Goal: Task Accomplishment & Management: Use online tool/utility

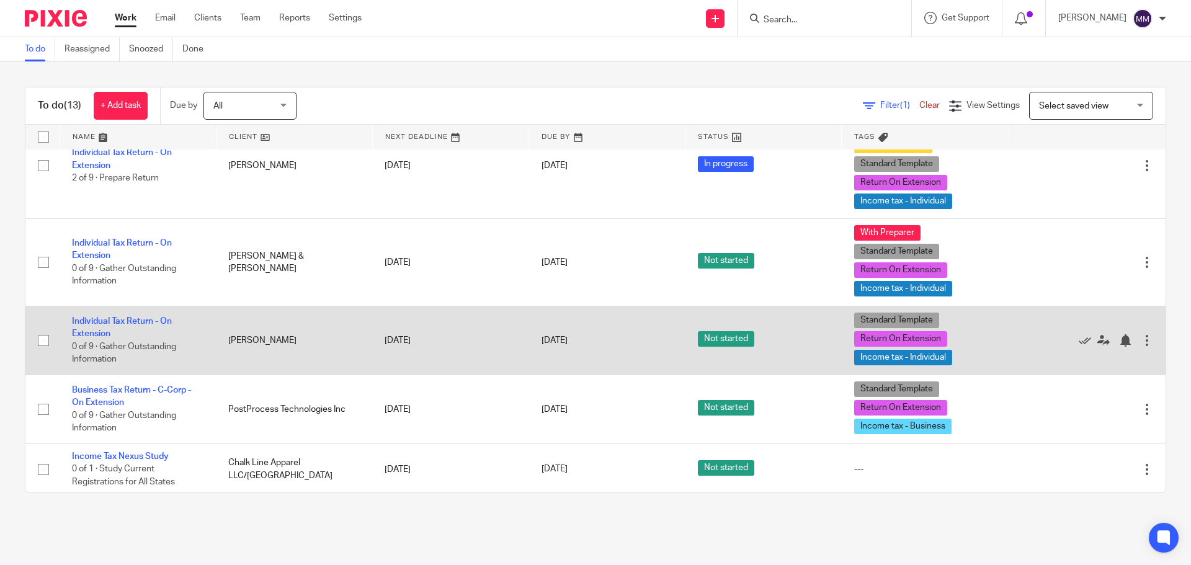
scroll to position [372, 0]
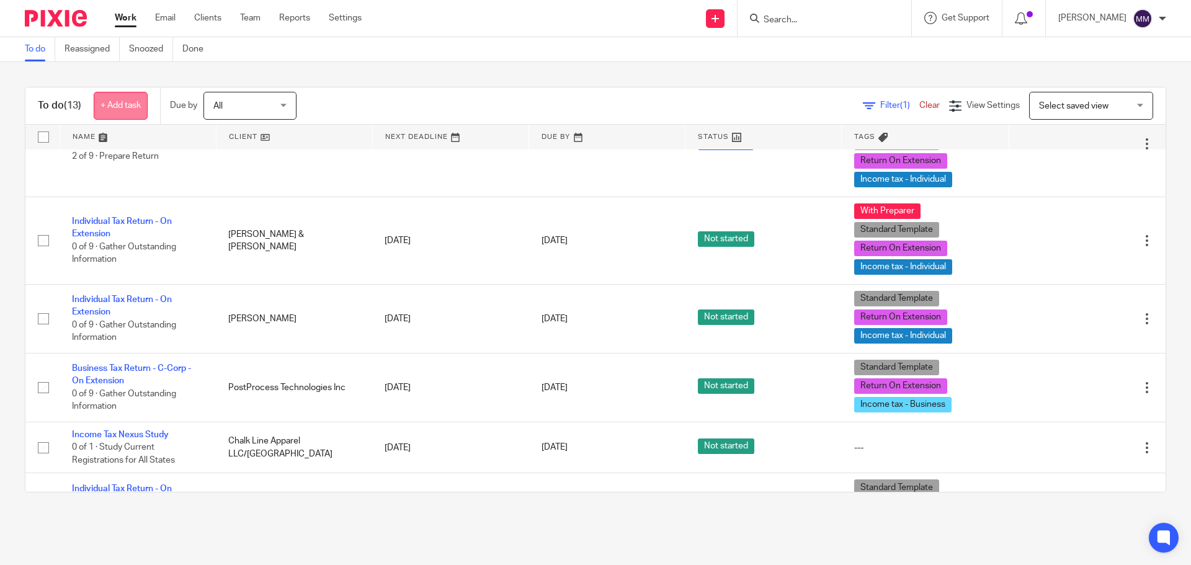
click at [130, 104] on link "+ Add task" at bounding box center [121, 106] width 54 height 28
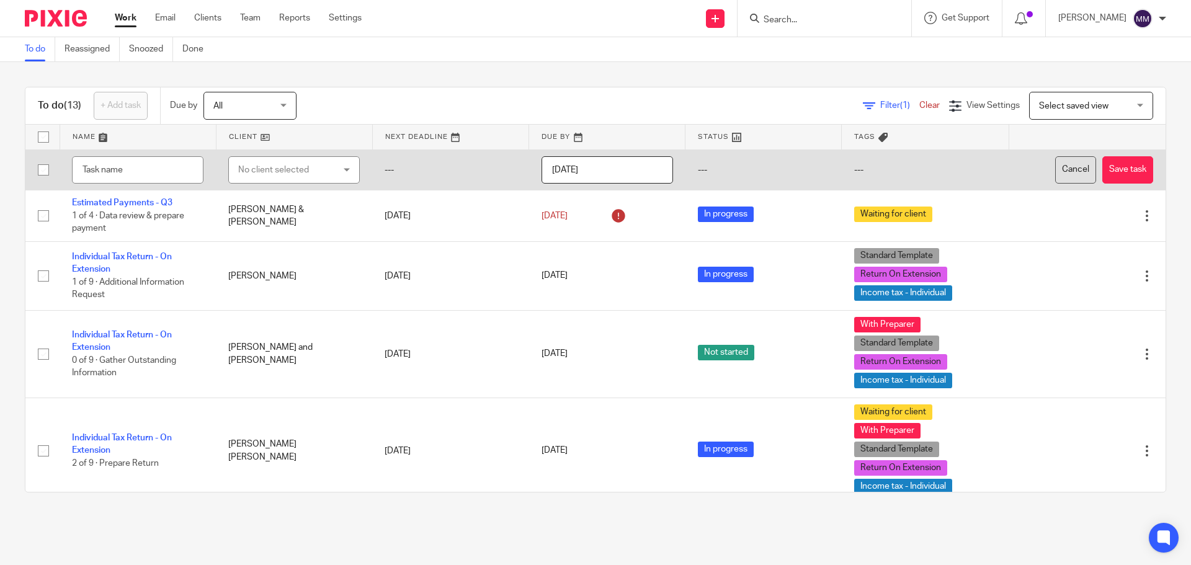
click at [1055, 172] on button "Cancel" at bounding box center [1075, 170] width 41 height 28
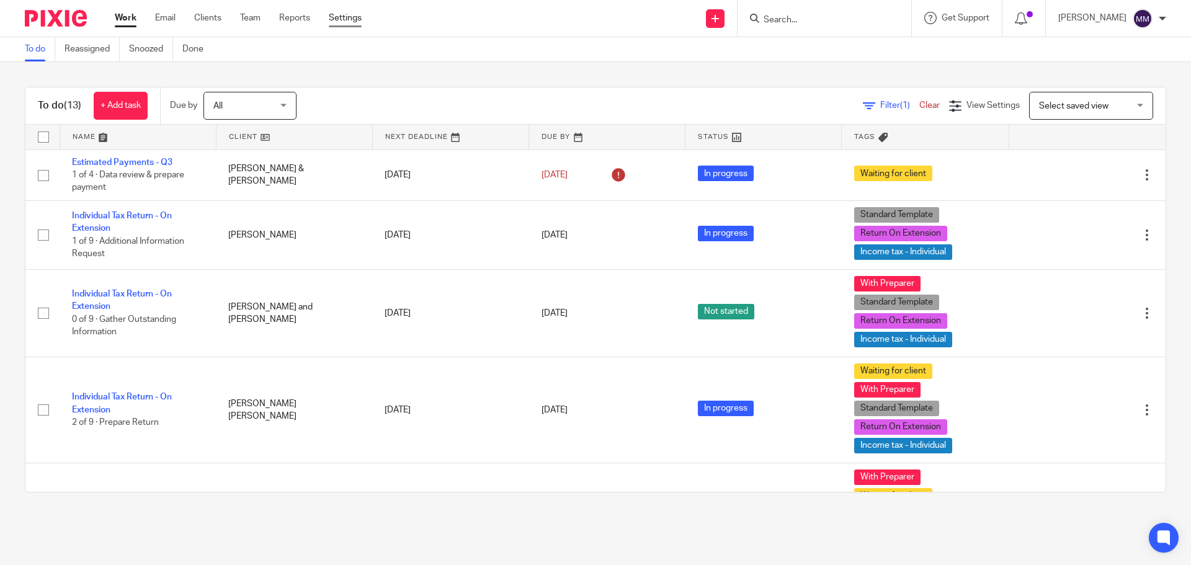
click at [353, 22] on link "Settings" at bounding box center [345, 18] width 33 height 12
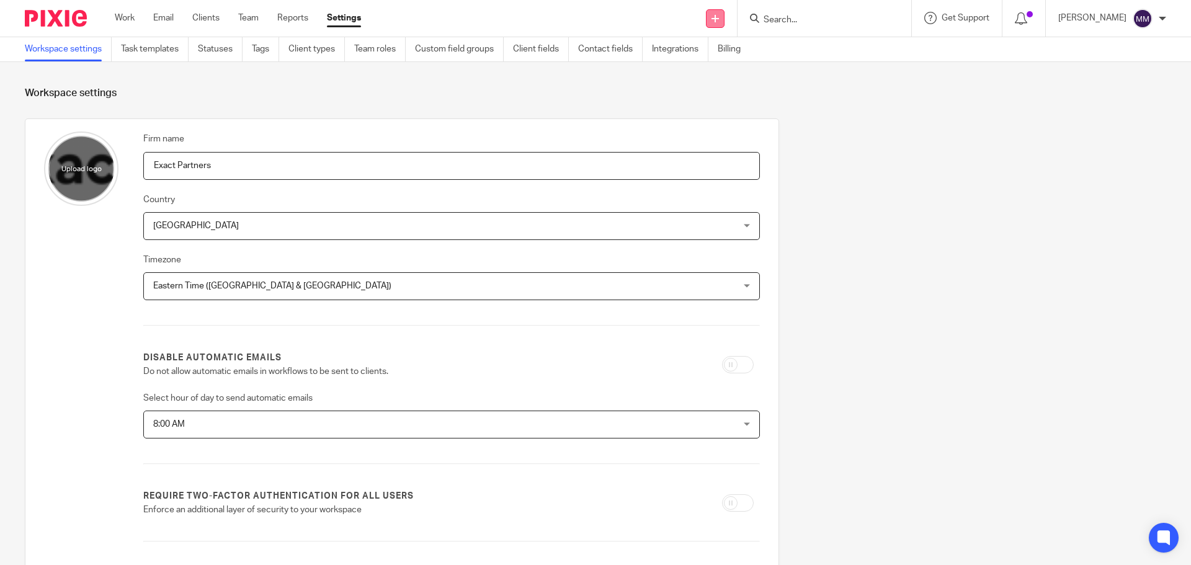
click at [719, 21] on icon at bounding box center [715, 18] width 7 height 7
click at [741, 76] on link "Create task" at bounding box center [727, 76] width 87 height 18
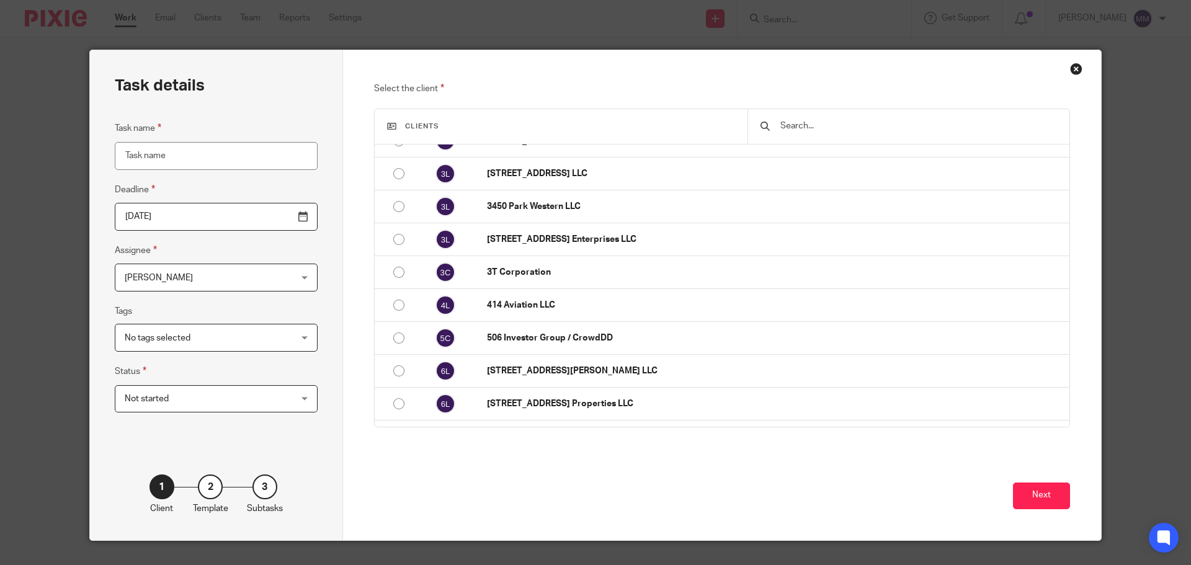
scroll to position [248, 0]
click at [839, 318] on td "414 Aviation LLC" at bounding box center [772, 304] width 595 height 33
radio input "false"
radio input "true"
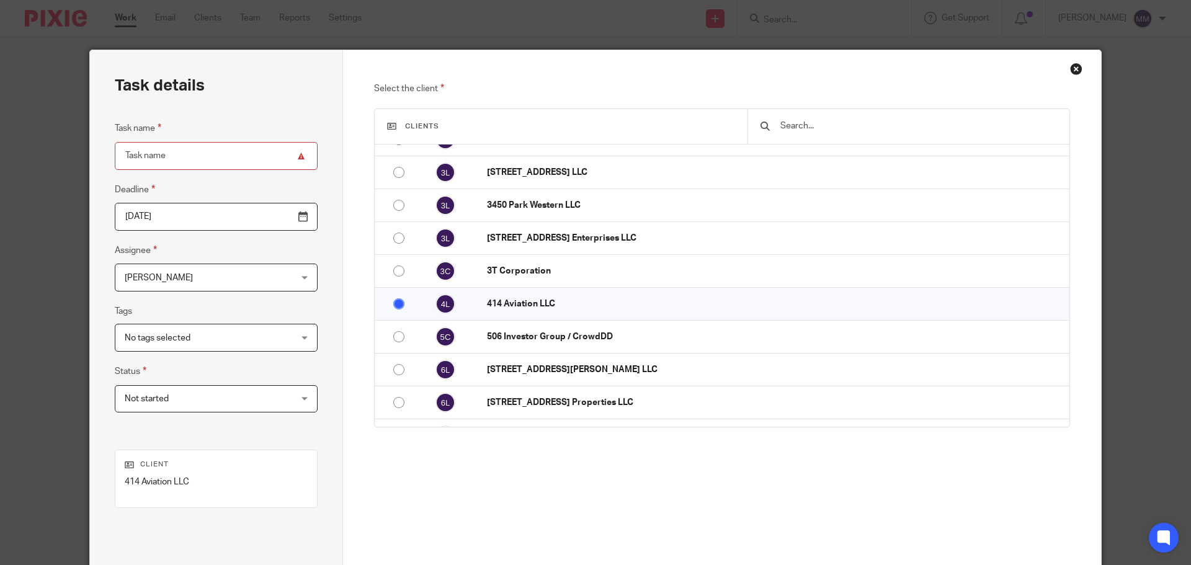
click at [1070, 69] on div "Close this dialog window" at bounding box center [1076, 69] width 12 height 12
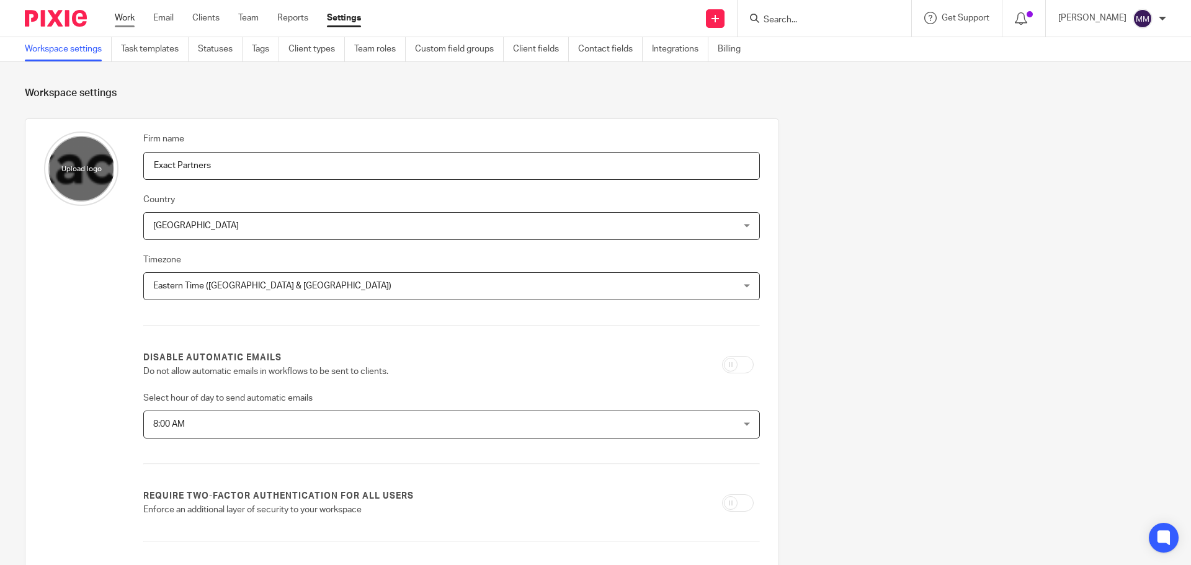
click at [125, 22] on link "Work" at bounding box center [125, 18] width 20 height 12
